Goal: Task Accomplishment & Management: Manage account settings

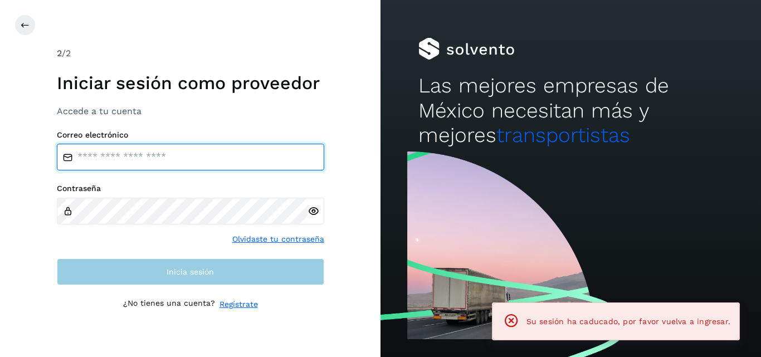
type input "**********"
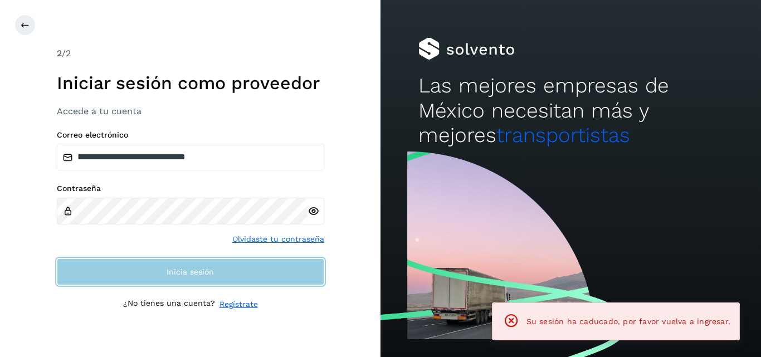
click at [178, 269] on span "Inicia sesión" at bounding box center [189, 272] width 47 height 8
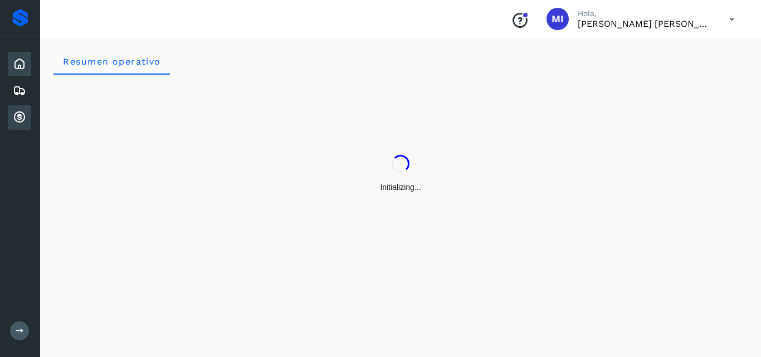
click at [9, 117] on div "Cuentas por cobrar" at bounding box center [19, 117] width 23 height 24
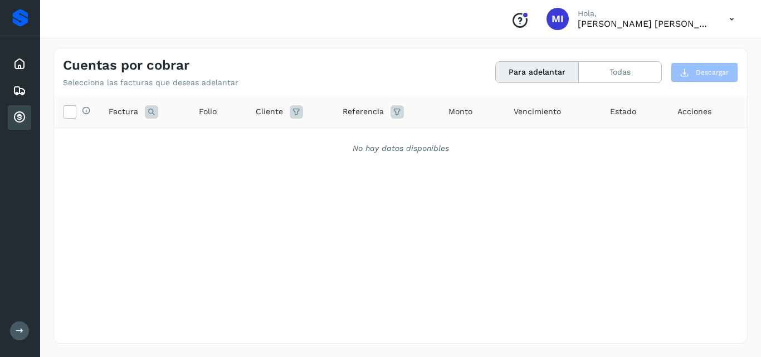
click at [70, 104] on th "Selecciona todas las facturas disponibles para adelanto" at bounding box center [77, 112] width 46 height 32
click at [639, 63] on button "Todas" at bounding box center [620, 72] width 82 height 21
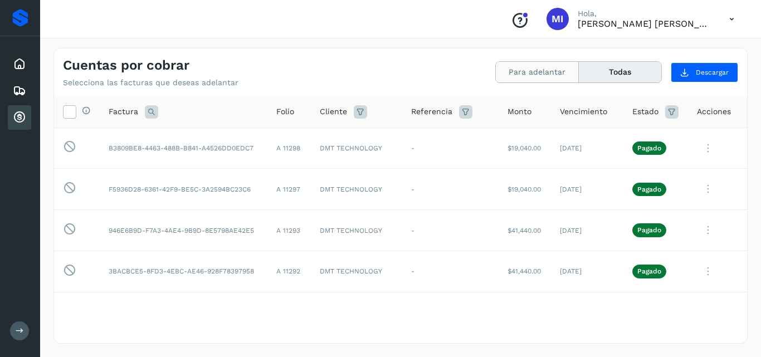
click at [568, 69] on button "Para adelantar" at bounding box center [537, 72] width 83 height 21
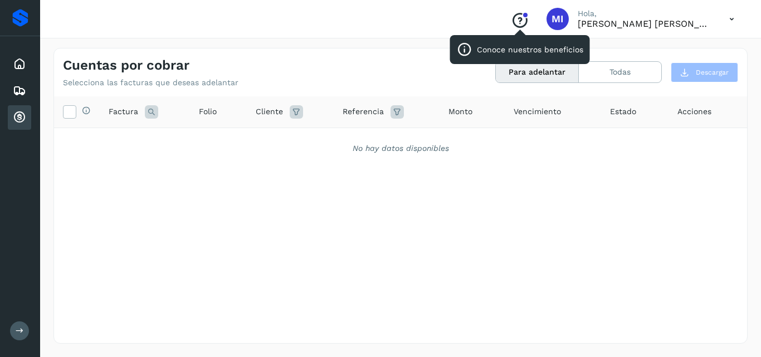
click at [520, 24] on icon "Conoce nuestros beneficios" at bounding box center [520, 21] width 18 height 18
